Goal: Complete application form

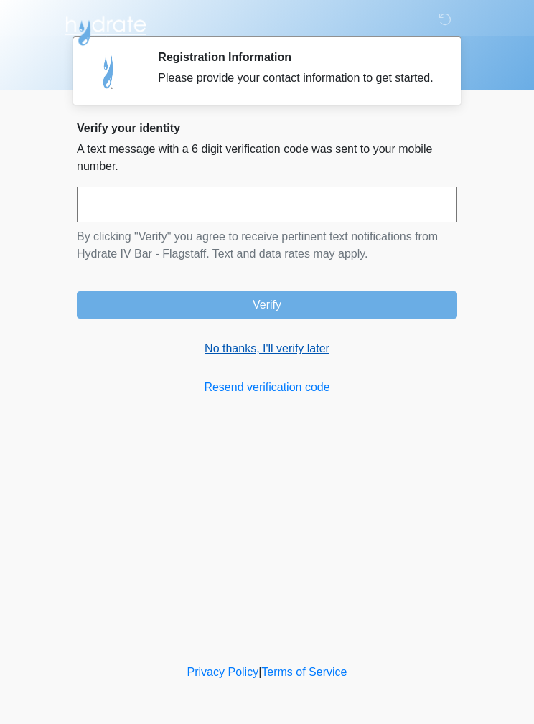
click at [287, 357] on link "No thanks, I'll verify later" at bounding box center [267, 348] width 380 height 17
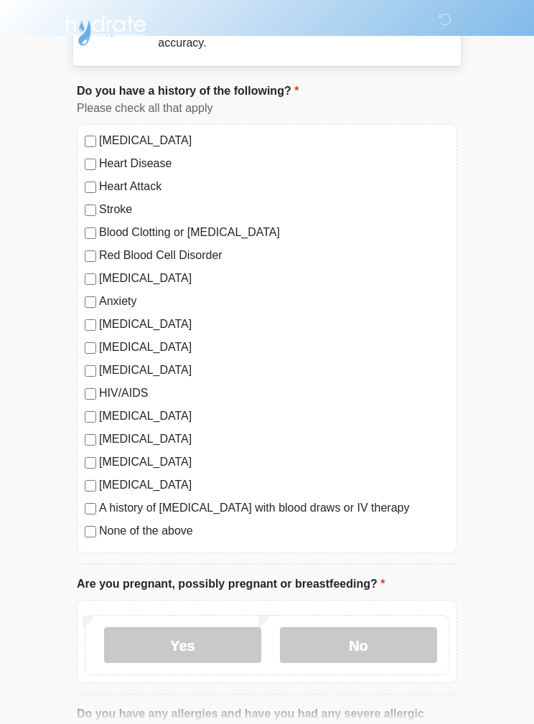
scroll to position [286, 0]
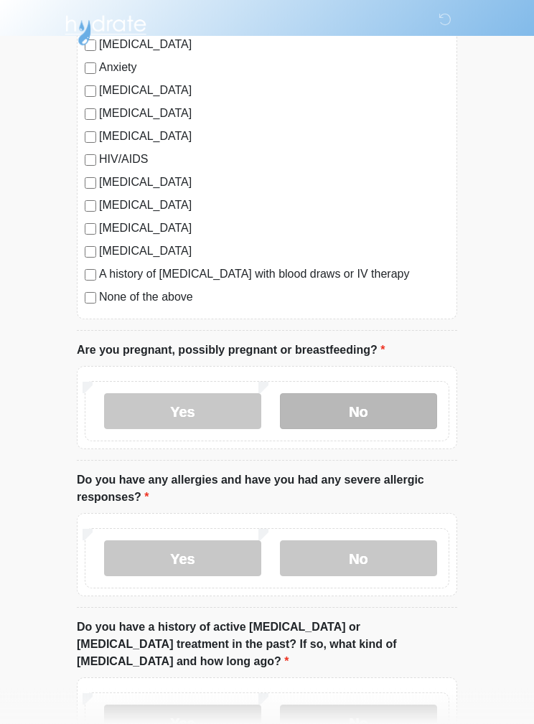
click at [396, 424] on label "No" at bounding box center [358, 412] width 157 height 36
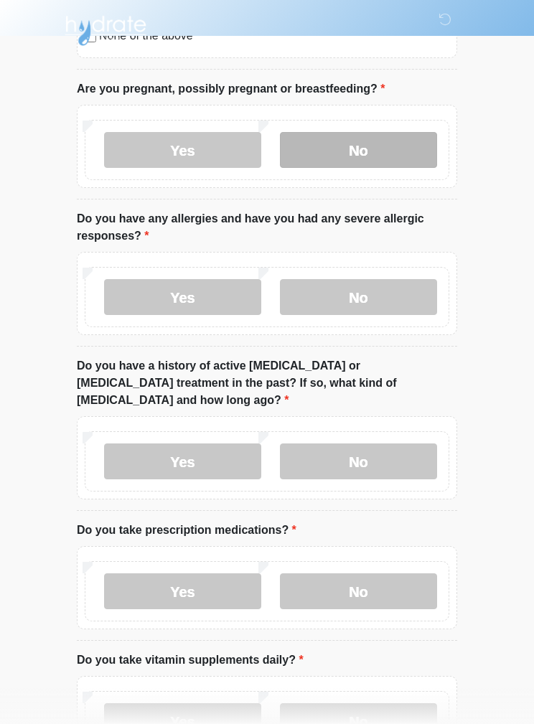
scroll to position [574, 0]
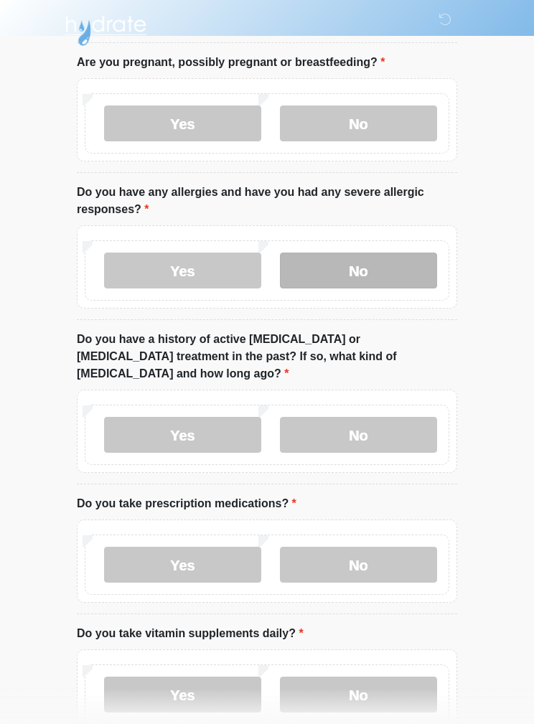
click at [388, 276] on label "No" at bounding box center [358, 271] width 157 height 36
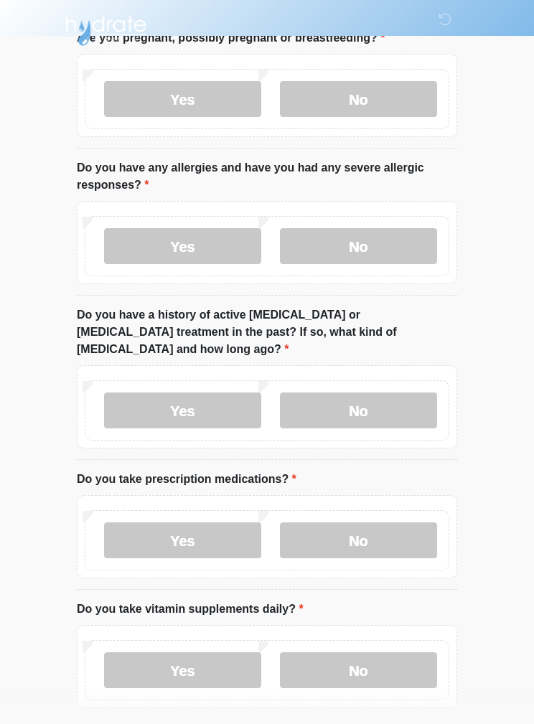
click at [391, 424] on div "Yes No" at bounding box center [267, 406] width 380 height 83
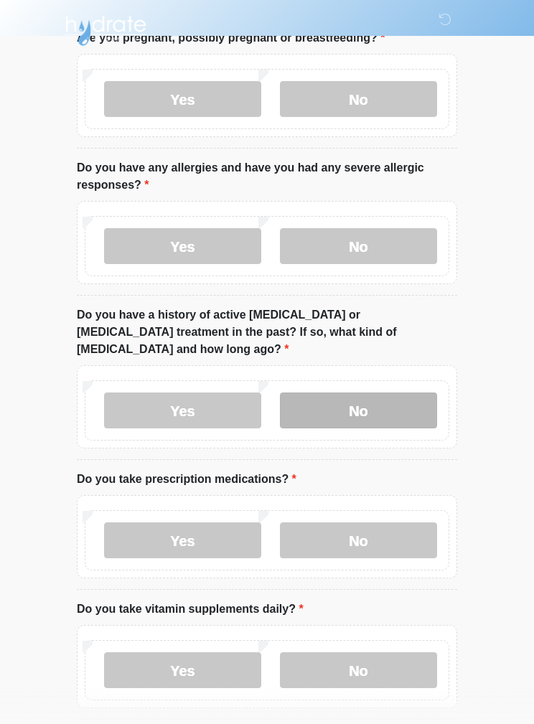
click at [362, 393] on label "No" at bounding box center [358, 411] width 157 height 36
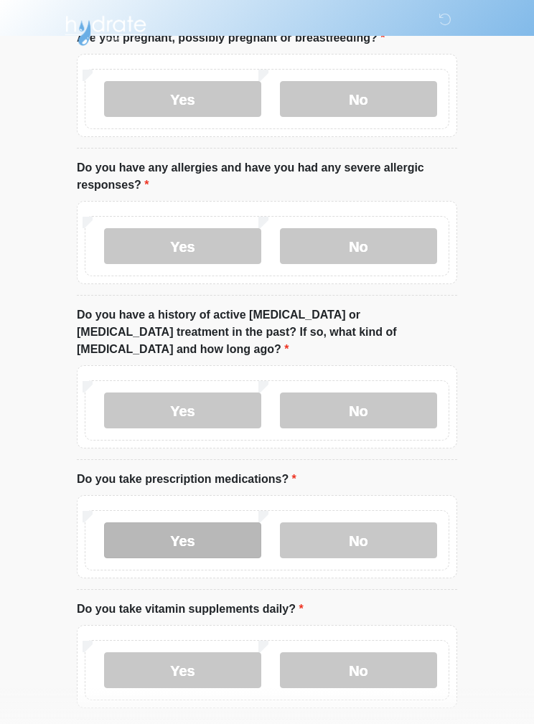
click at [243, 523] on label "Yes" at bounding box center [182, 541] width 157 height 36
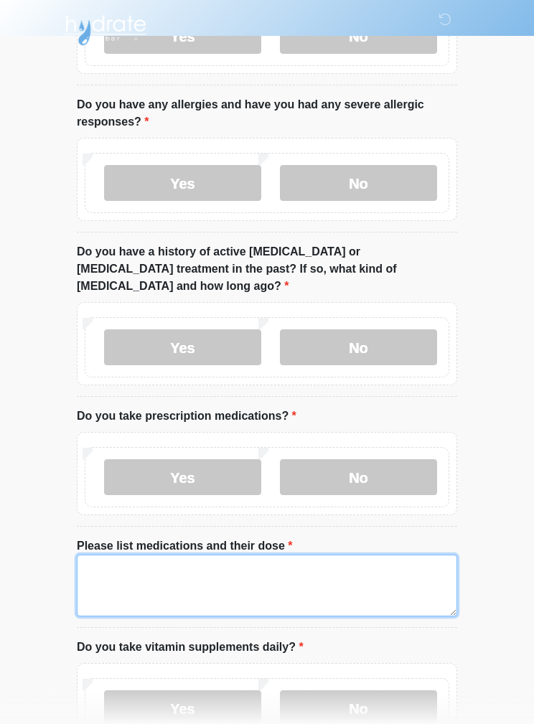
click at [270, 572] on textarea "Please list medications and their dose" at bounding box center [267, 587] width 380 height 62
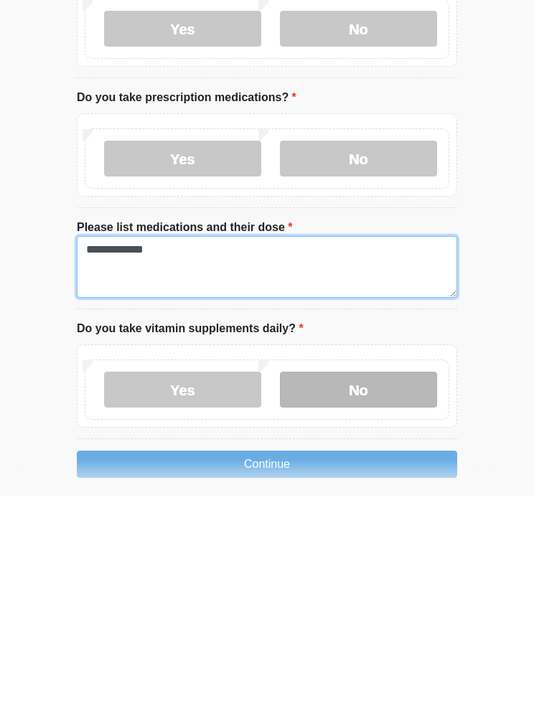
type textarea "**********"
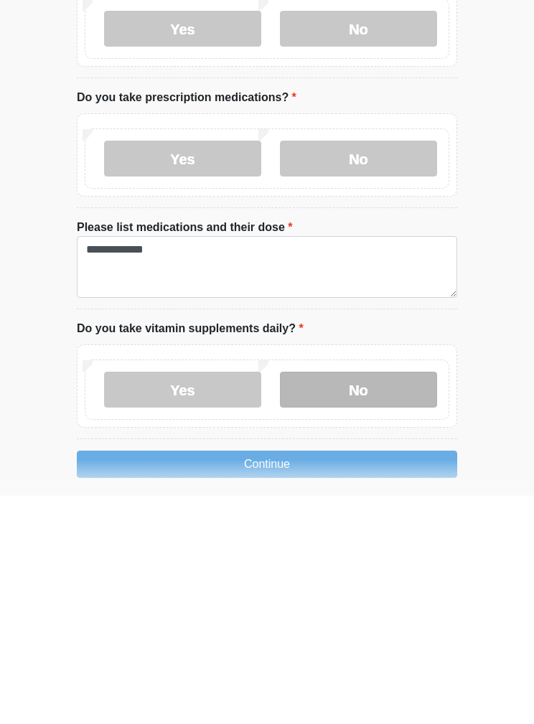
click at [424, 601] on label "No" at bounding box center [358, 619] width 157 height 36
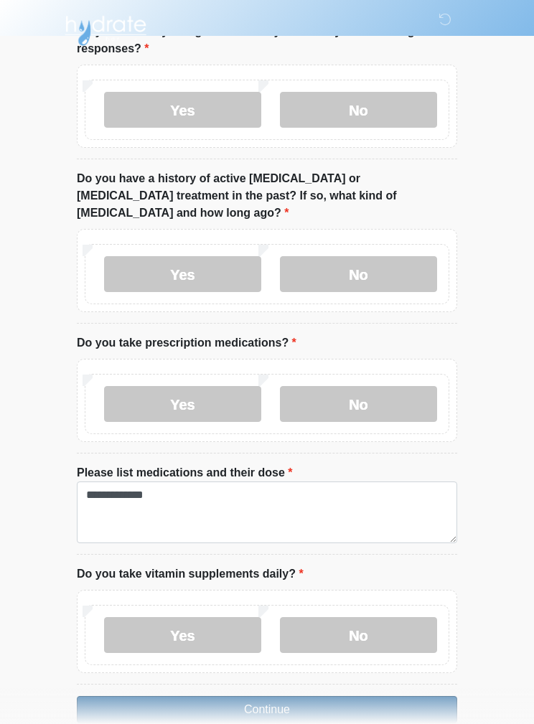
click at [365, 696] on button "Continue" at bounding box center [267, 709] width 380 height 27
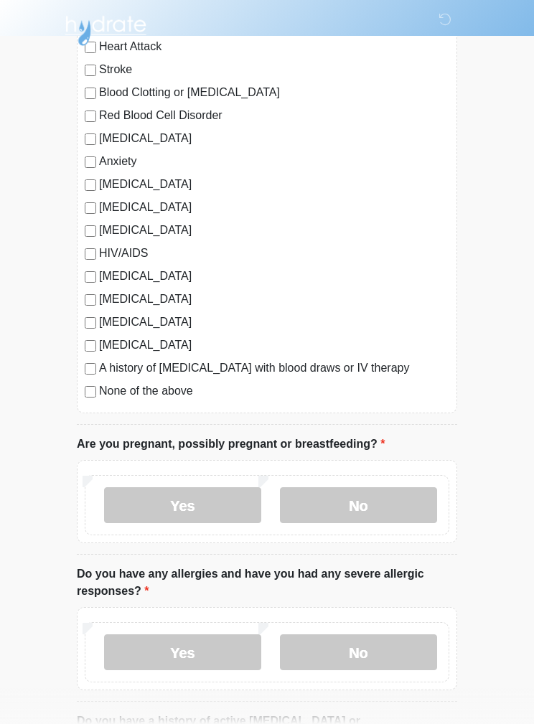
scroll to position [0, 0]
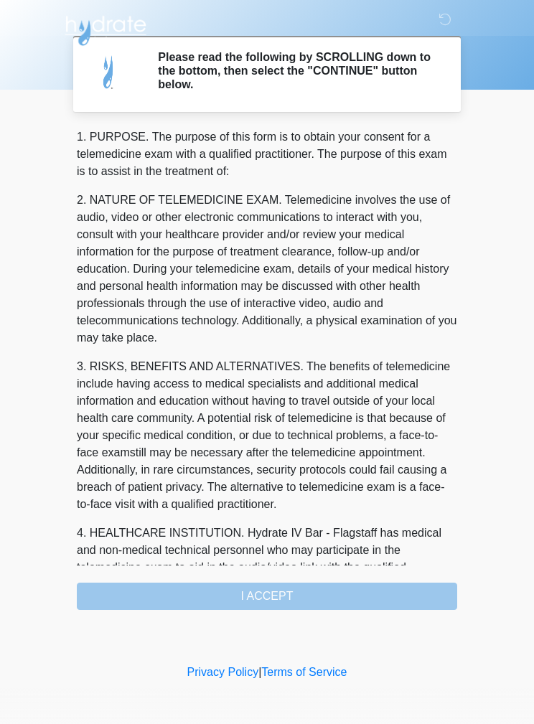
click at [349, 606] on div "1. PURPOSE. The purpose of this form is to obtain your consent for a telemedici…" at bounding box center [267, 369] width 380 height 482
click at [379, 595] on div "1. PURPOSE. The purpose of this form is to obtain your consent for a telemedici…" at bounding box center [267, 369] width 380 height 482
click at [304, 582] on div "1. PURPOSE. The purpose of this form is to obtain your consent for a telemedici…" at bounding box center [267, 369] width 380 height 482
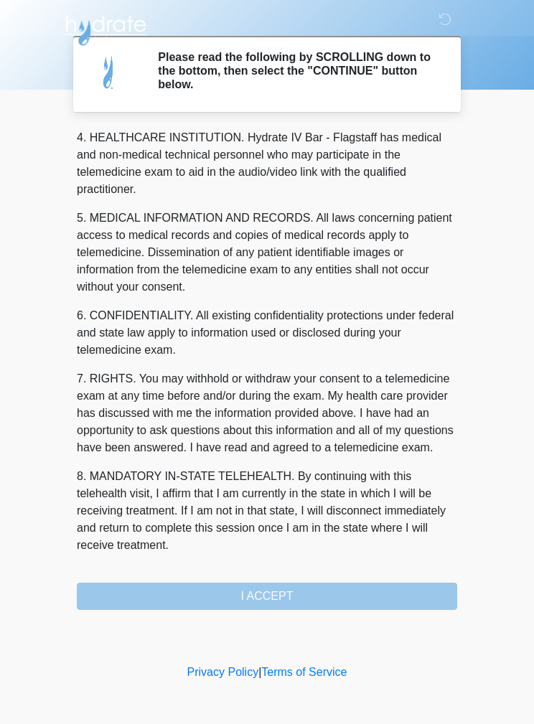
click at [380, 597] on div "1. PURPOSE. The purpose of this form is to obtain your consent for a telemedici…" at bounding box center [267, 369] width 380 height 482
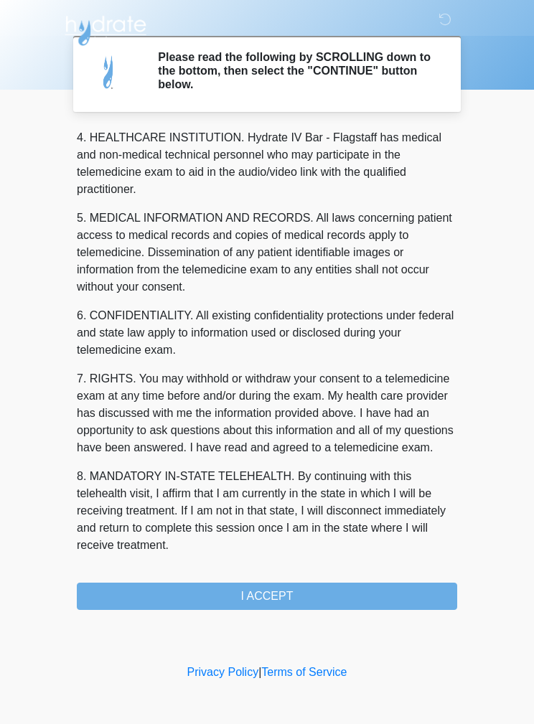
scroll to position [413, 0]
click at [295, 619] on div "‎ ‎ ‎ ‎ Please read the following by SCROLLING down to the bottom, then select …" at bounding box center [267, 330] width 431 height 632
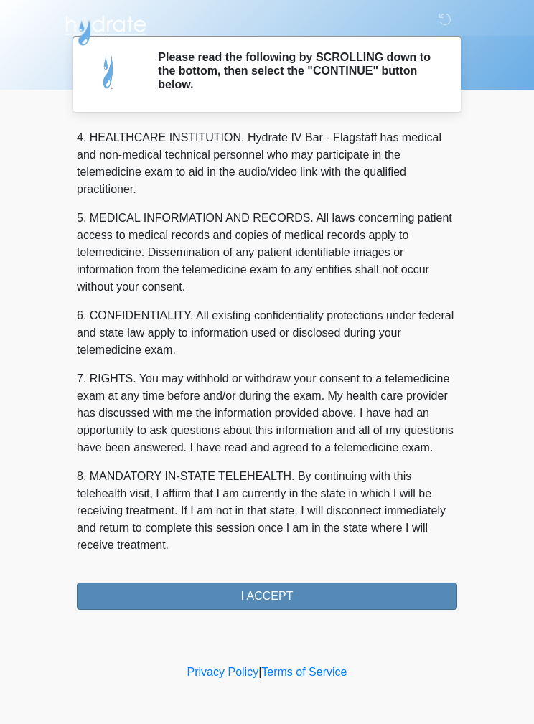
click at [306, 609] on button "I ACCEPT" at bounding box center [267, 596] width 380 height 27
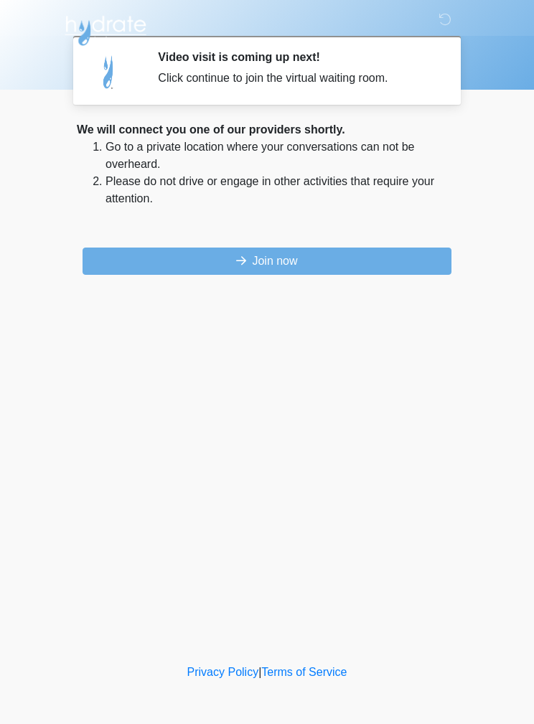
click at [413, 268] on button "Join now" at bounding box center [267, 261] width 369 height 27
